Goal: Book appointment/travel/reservation

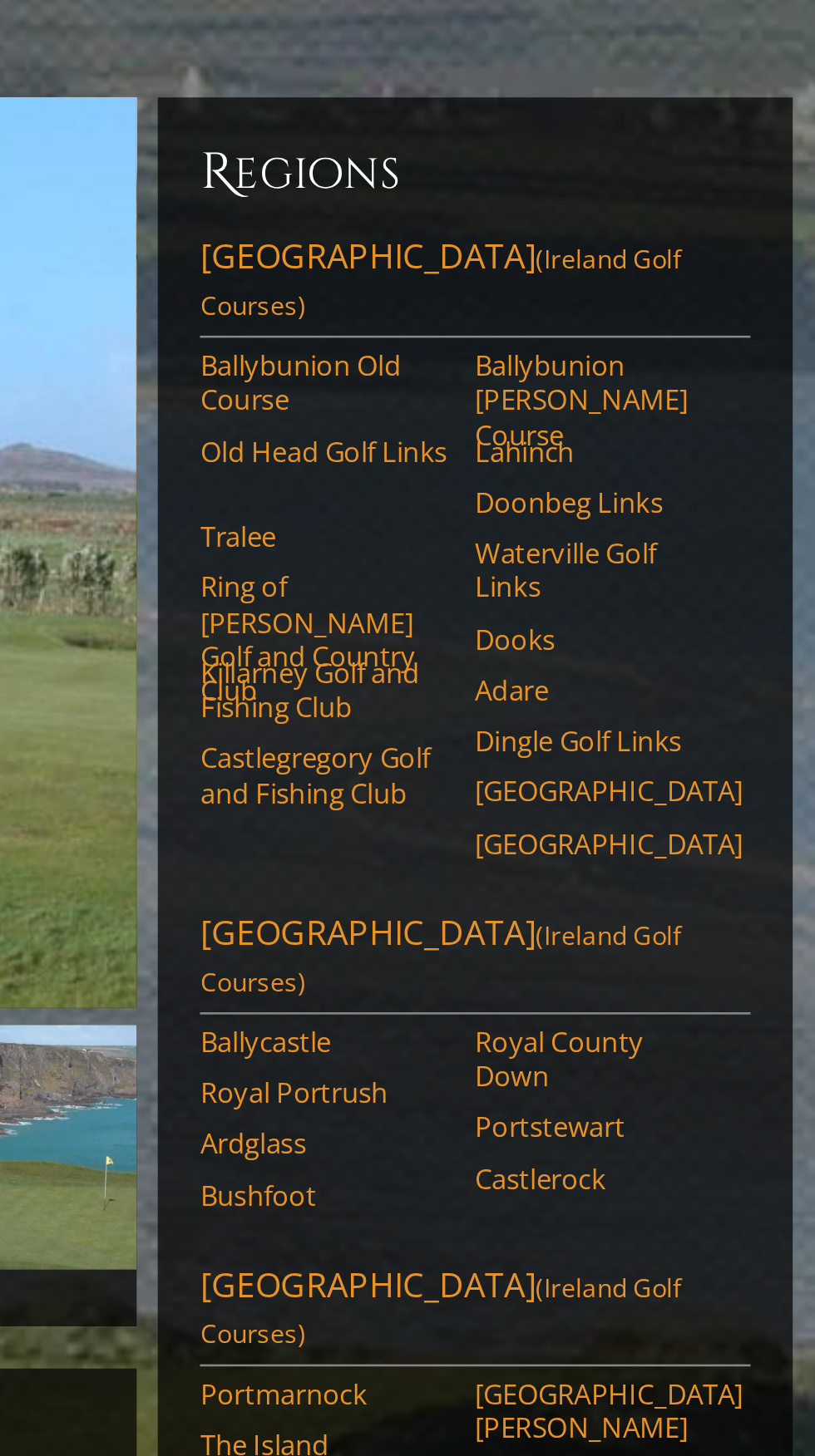
click at [626, 264] on link "Southwest Ireland (Ireland Golf Courses)" at bounding box center [666, 284] width 216 height 41
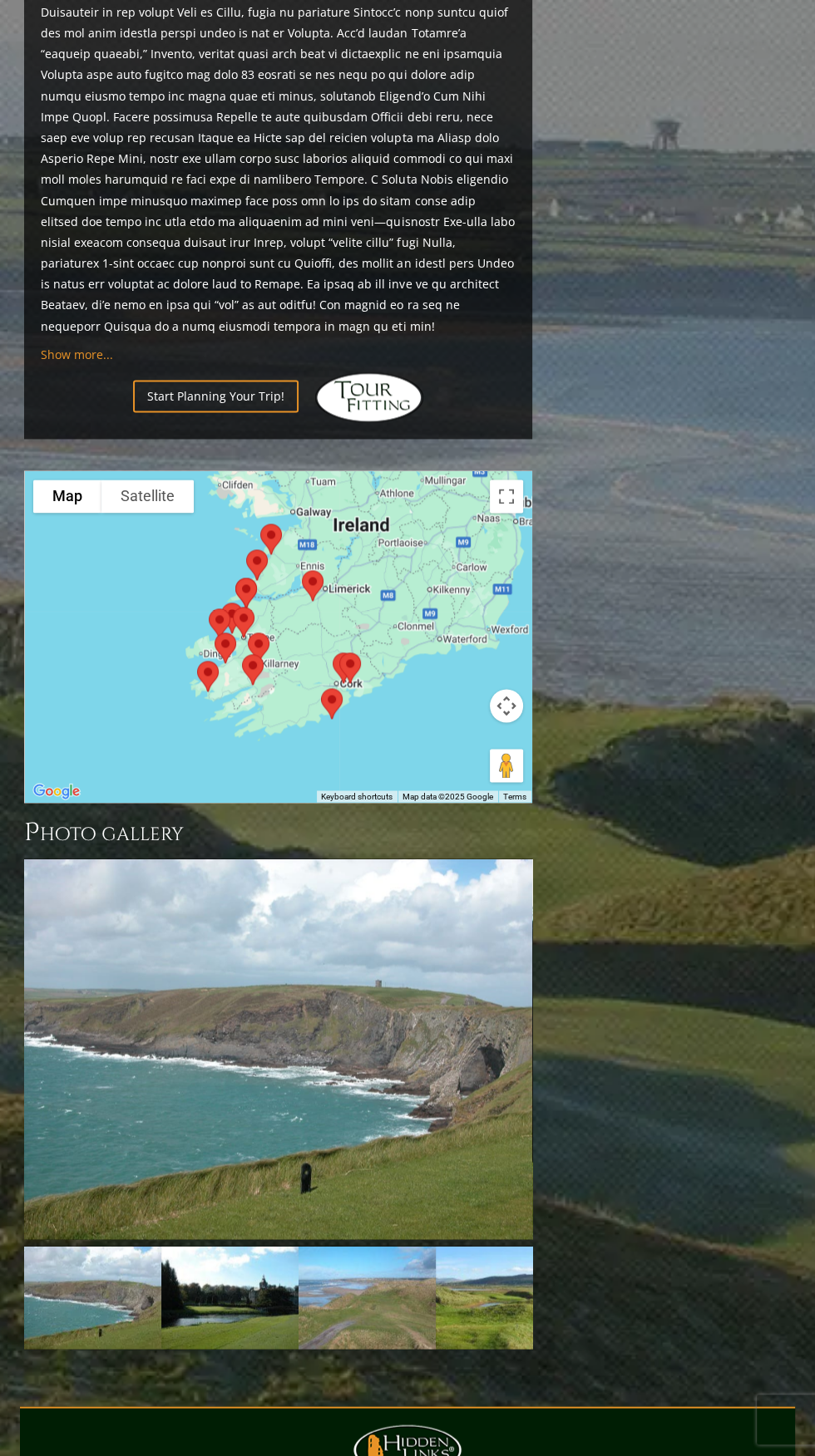
scroll to position [1416, 0]
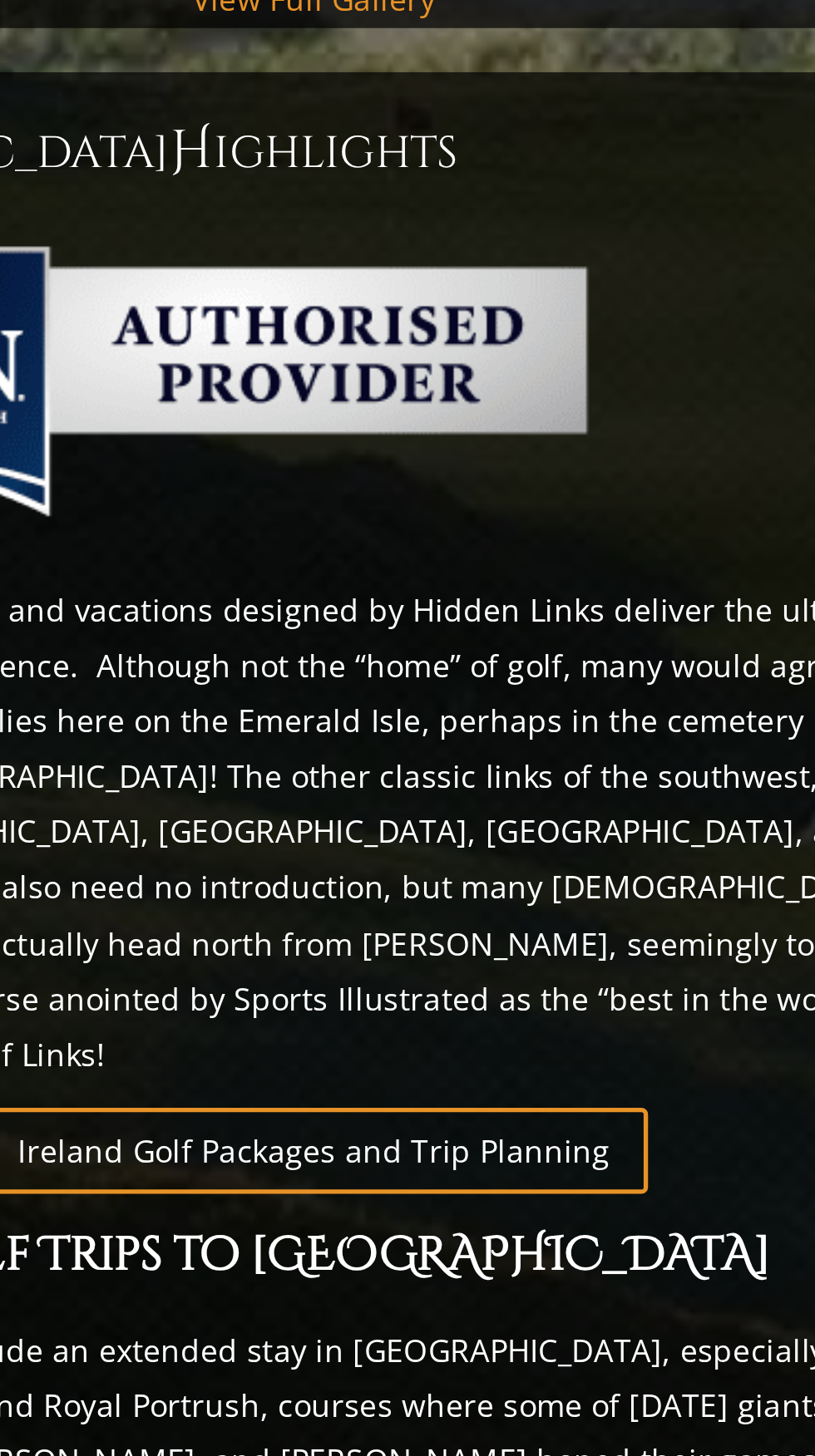
scroll to position [9, 0]
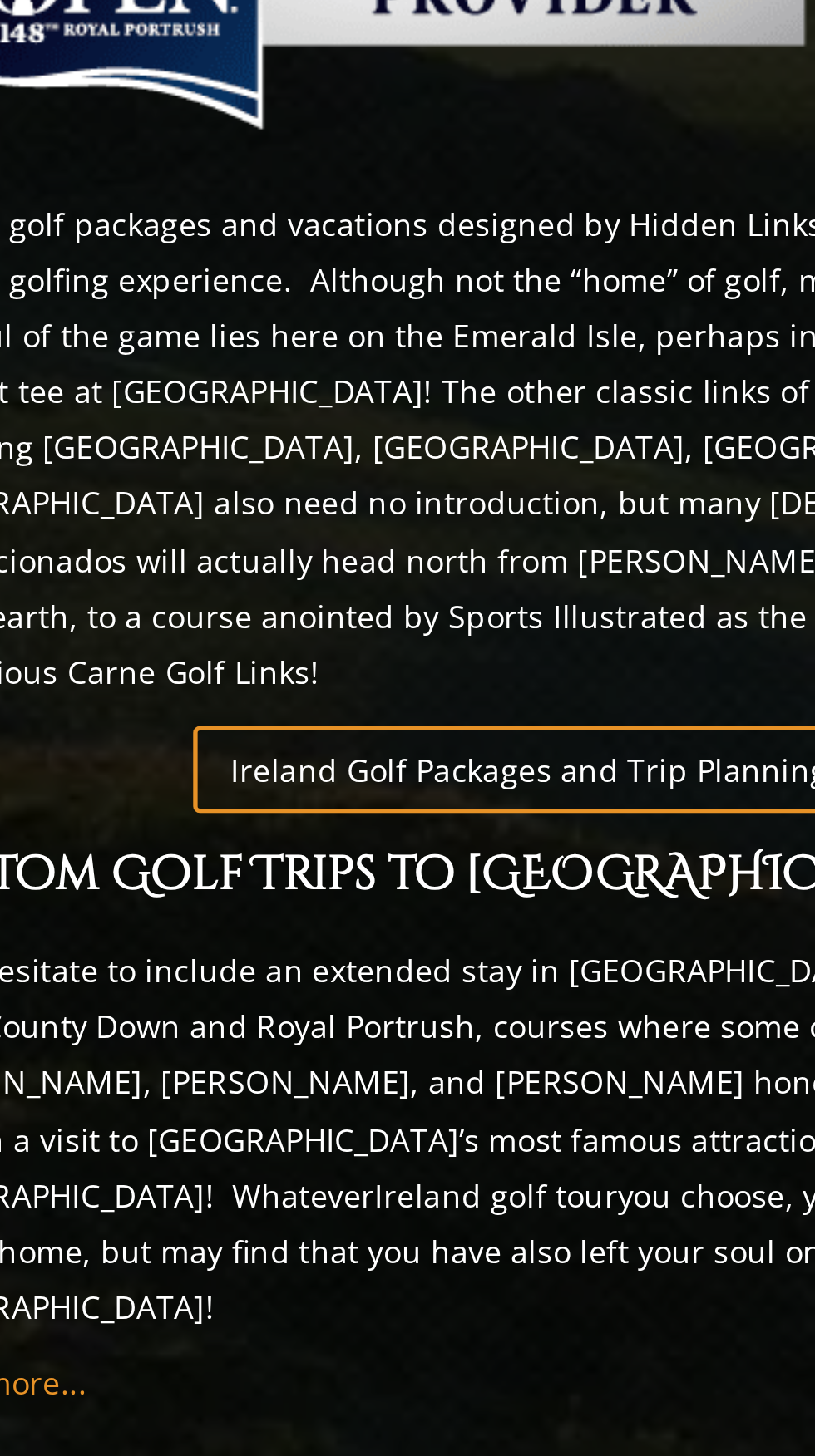
click at [304, 1093] on link "Ireland Golf Packages and Trip Planning" at bounding box center [278, 1109] width 251 height 32
